Goal: Information Seeking & Learning: Understand process/instructions

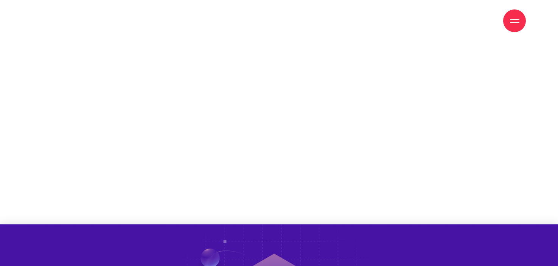
scroll to position [2385, 0]
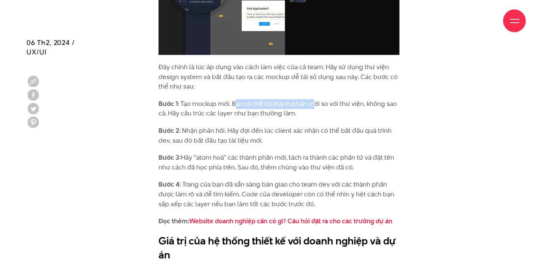
drag, startPoint x: 245, startPoint y: 84, endPoint x: 317, endPoint y: 86, distance: 72.3
click at [316, 99] on p "Bước 1 : Tạo mockup mới. Bạn có thể có thành phần mới so với thư viện, không sa…" at bounding box center [280, 108] width 242 height 19
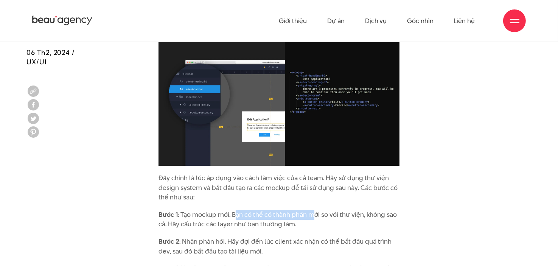
scroll to position [2271, 0]
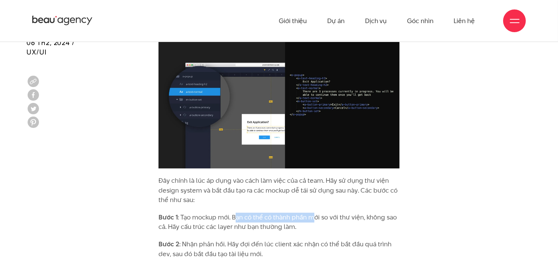
click at [271, 213] on p "Bước 1 : Tạo mockup mới. Bạn có thể có thành phần mới so với thư viện, không sa…" at bounding box center [280, 222] width 242 height 19
drag, startPoint x: 233, startPoint y: 197, endPoint x: 363, endPoint y: 201, distance: 130.7
click at [363, 213] on p "Bước 1 : Tạo mockup mới. Bạn có thể có thành phần mới so với thư viện, không sa…" at bounding box center [280, 222] width 242 height 19
drag, startPoint x: 243, startPoint y: 164, endPoint x: 333, endPoint y: 165, distance: 90.1
click at [333, 176] on p "Đây chính là lúc áp dụng vào cách làm việc của cả team. Hãy sử dụng thư viện de…" at bounding box center [280, 190] width 242 height 29
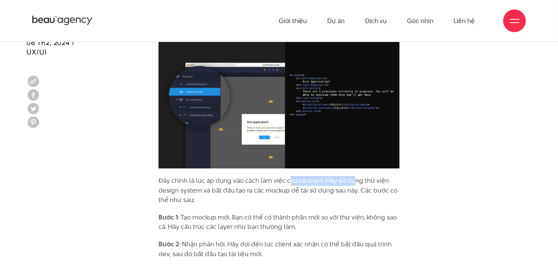
drag, startPoint x: 315, startPoint y: 159, endPoint x: 355, endPoint y: 159, distance: 39.7
click at [355, 176] on p "Đây chính là lúc áp dụng vào cách làm việc của cả team. Hãy sử dụng thư viện de…" at bounding box center [280, 190] width 242 height 29
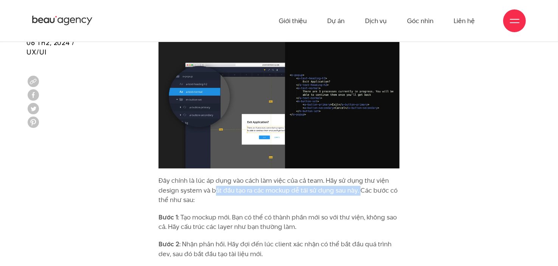
drag, startPoint x: 215, startPoint y: 172, endPoint x: 360, endPoint y: 173, distance: 145.4
click at [360, 176] on p "Đây chính là lúc áp dụng vào cách làm việc của cả team. Hãy sử dụng thư viện de…" at bounding box center [280, 190] width 242 height 29
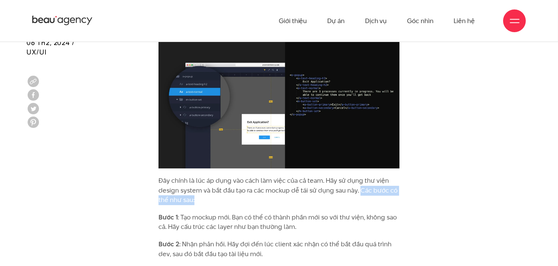
drag, startPoint x: 359, startPoint y: 172, endPoint x: 363, endPoint y: 178, distance: 7.7
click at [363, 178] on p "Đây chính là lúc áp dụng vào cách làm việc của cả team. Hãy sử dụng thư viện de…" at bounding box center [280, 190] width 242 height 29
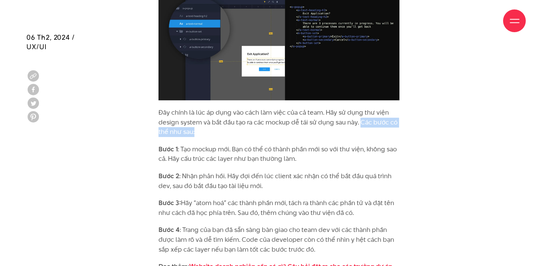
scroll to position [2347, 0]
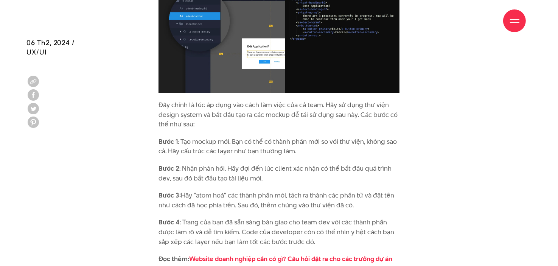
click at [351, 164] on p "Bước 2 : Nhận phản hồi. Hãy đợi đến lúc client xác nhận có thể bắt đầu quá trìn…" at bounding box center [280, 173] width 242 height 19
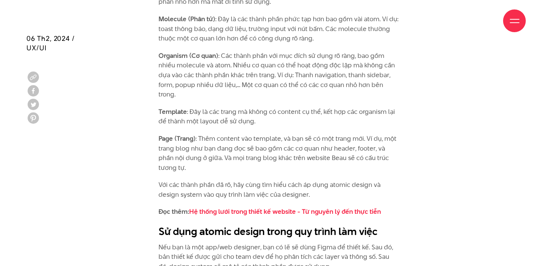
scroll to position [1401, 0]
